Goal: Task Accomplishment & Management: Use online tool/utility

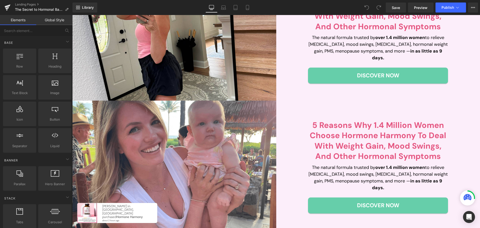
scroll to position [100, 0]
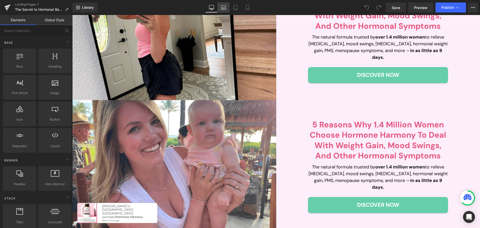
click at [222, 6] on icon at bounding box center [223, 7] width 5 height 5
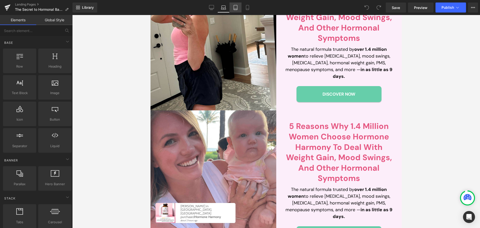
click at [234, 6] on icon at bounding box center [236, 7] width 4 height 5
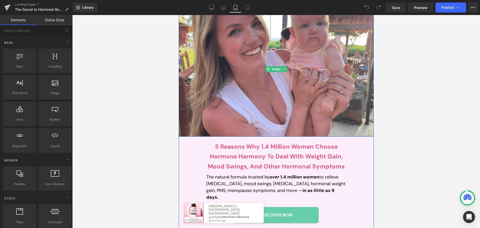
scroll to position [363, 0]
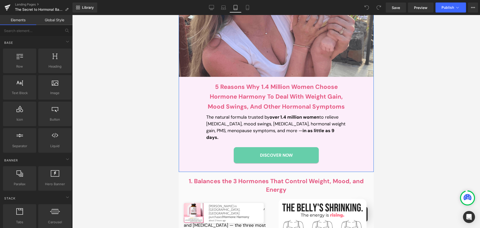
click at [217, 114] on p "The natural formula trusted by over 1.4 million women to relieve [MEDICAL_DATA]…" at bounding box center [276, 127] width 140 height 27
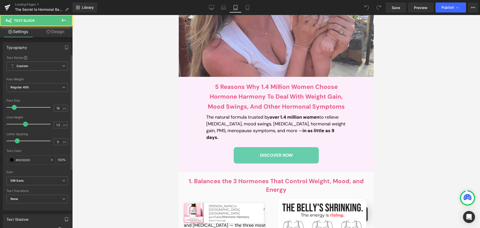
scroll to position [126, 0]
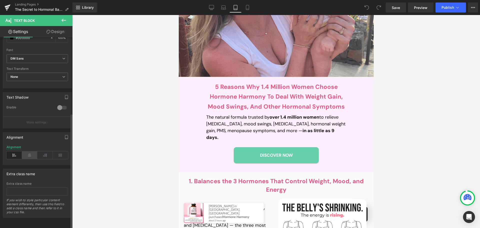
click at [27, 151] on icon at bounding box center [30, 155] width 16 height 8
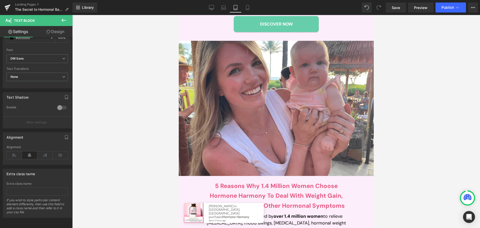
scroll to position [188, 0]
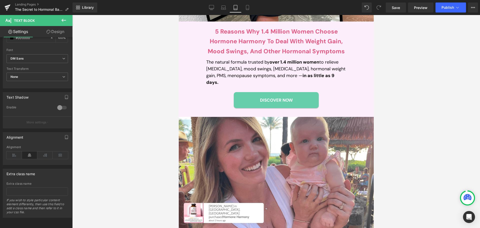
click at [237, 69] on p "The natural formula trusted by over 1.4 million women to relieve [MEDICAL_DATA]…" at bounding box center [276, 72] width 140 height 27
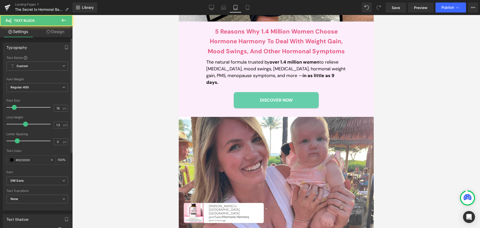
scroll to position [126, 0]
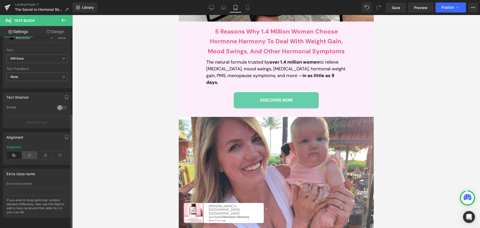
click at [32, 153] on icon at bounding box center [30, 155] width 16 height 8
click at [395, 9] on span "Save" at bounding box center [396, 7] width 8 height 5
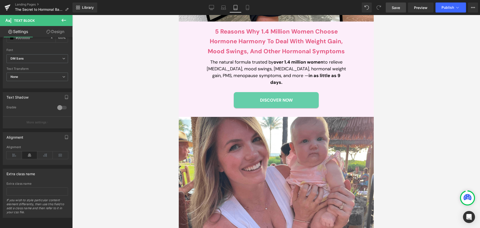
click at [395, 7] on span "Save" at bounding box center [396, 7] width 8 height 5
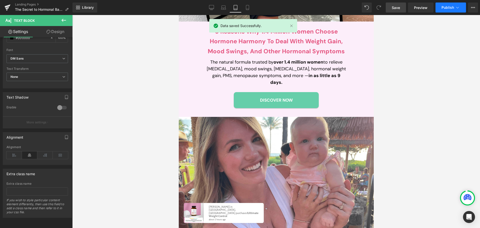
click at [448, 10] on button "Publish" at bounding box center [451, 8] width 31 height 10
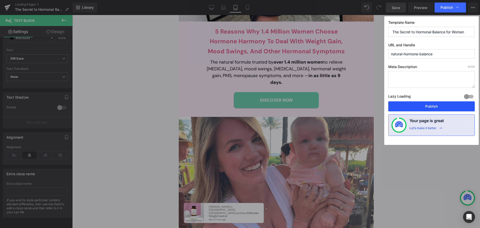
click at [426, 106] on button "Publish" at bounding box center [431, 106] width 87 height 10
